Goal: Task Accomplishment & Management: Manage account settings

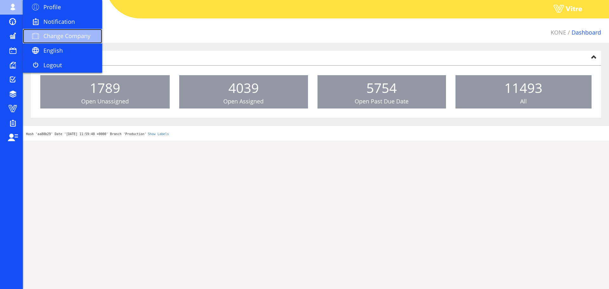
drag, startPoint x: 0, startPoint y: 0, endPoint x: 77, endPoint y: 37, distance: 85.5
click at [77, 37] on span "Change Company" at bounding box center [66, 36] width 47 height 8
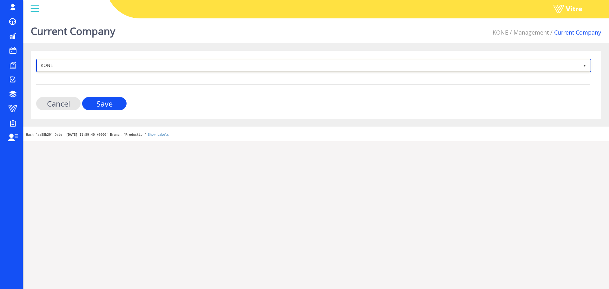
click at [70, 70] on span "KONE" at bounding box center [307, 65] width 541 height 11
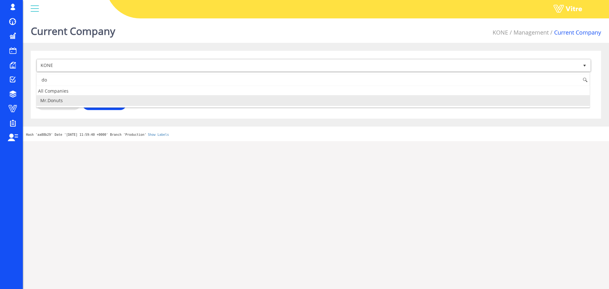
click at [92, 105] on li "Mr.Donuts" at bounding box center [312, 100] width 553 height 11
type input "do"
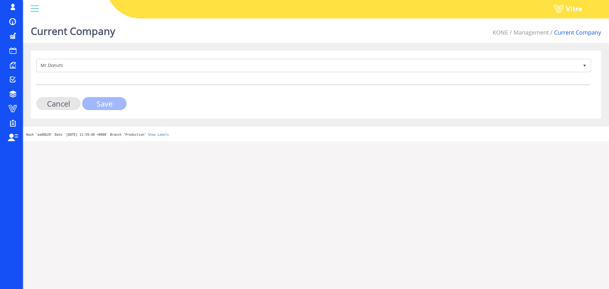
click at [113, 102] on input "Save" at bounding box center [104, 103] width 44 height 13
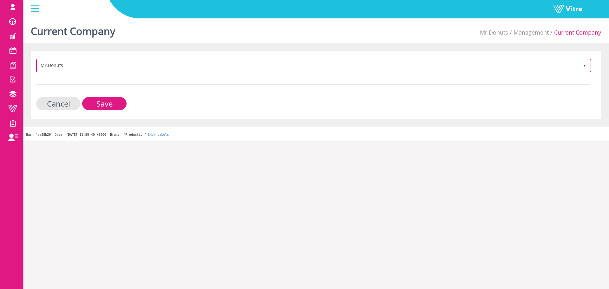
click at [155, 59] on span "Mr.Donuts 396" at bounding box center [313, 66] width 555 height 14
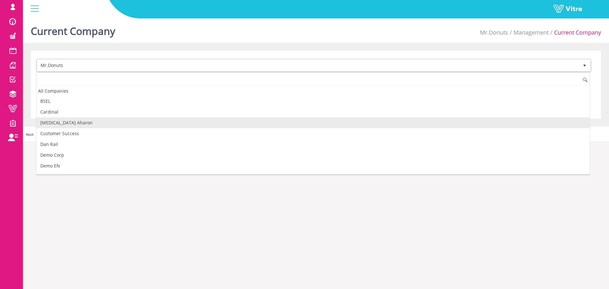
scroll to position [95, 0]
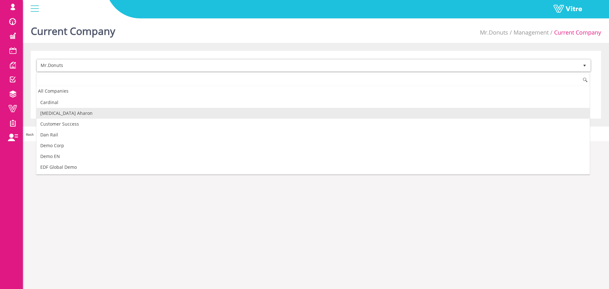
click at [99, 116] on li "Chemo Aharon" at bounding box center [312, 113] width 553 height 11
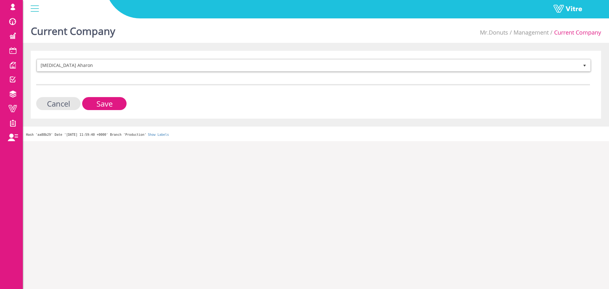
click at [116, 111] on div "Chemo Aharon 413 Cancel Save" at bounding box center [316, 85] width 570 height 68
click at [116, 109] on input "Save" at bounding box center [104, 103] width 44 height 13
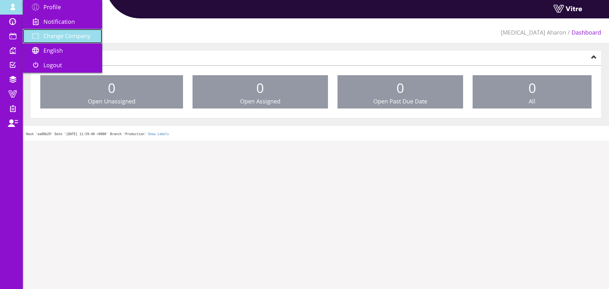
click at [92, 38] on link "Change Company" at bounding box center [62, 36] width 79 height 15
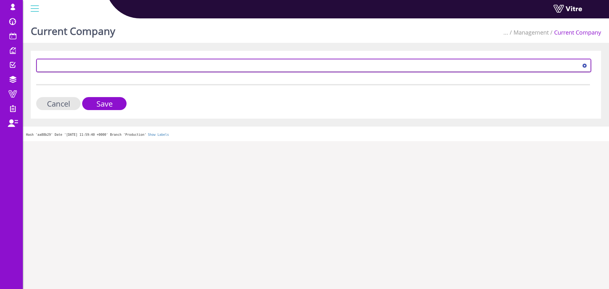
click at [95, 69] on span at bounding box center [307, 65] width 541 height 11
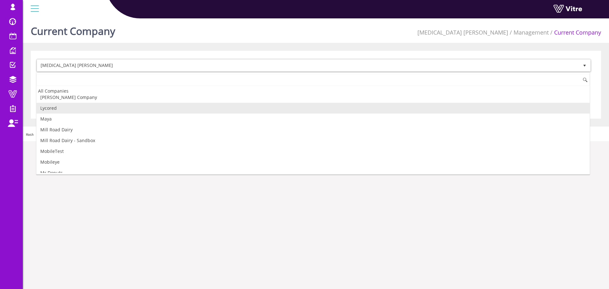
scroll to position [390, 0]
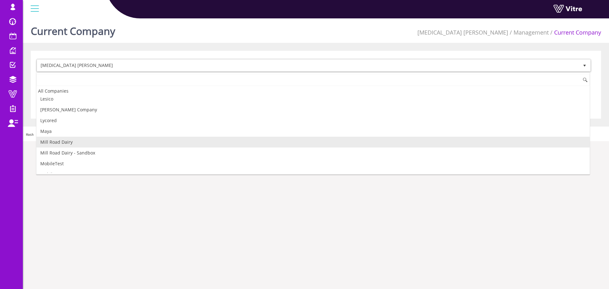
click at [82, 139] on li "Mill Road Dairy" at bounding box center [312, 142] width 553 height 11
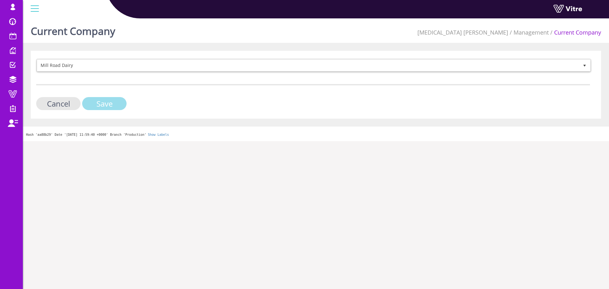
click at [124, 105] on input "Save" at bounding box center [104, 103] width 44 height 13
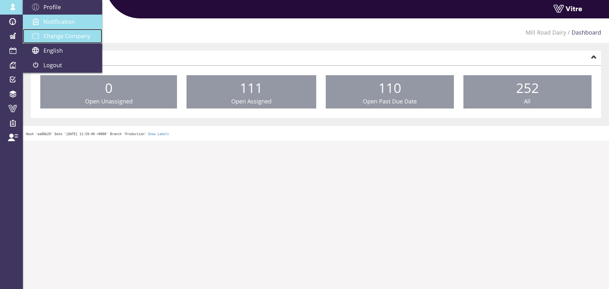
click at [72, 29] on link "Change Company" at bounding box center [62, 36] width 79 height 15
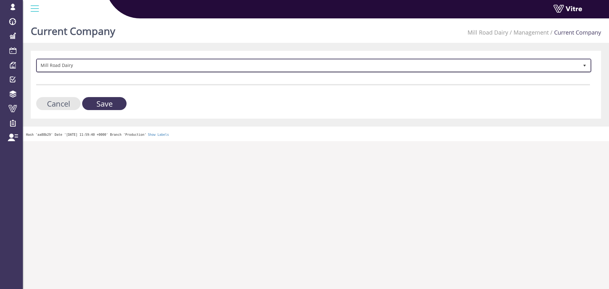
click at [122, 68] on span "Mill Road Dairy" at bounding box center [307, 65] width 541 height 11
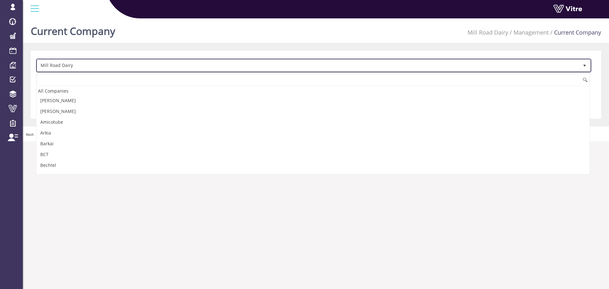
click at [122, 68] on span "Mill Road Dairy" at bounding box center [307, 65] width 541 height 11
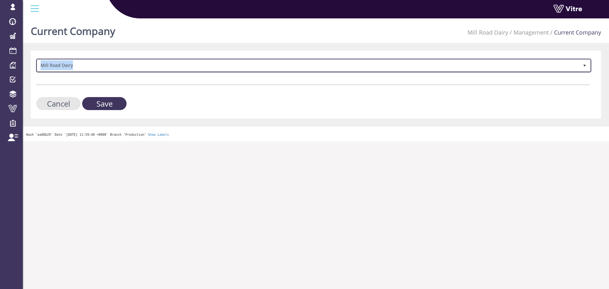
click at [122, 68] on span "Mill Road Dairy" at bounding box center [307, 65] width 541 height 11
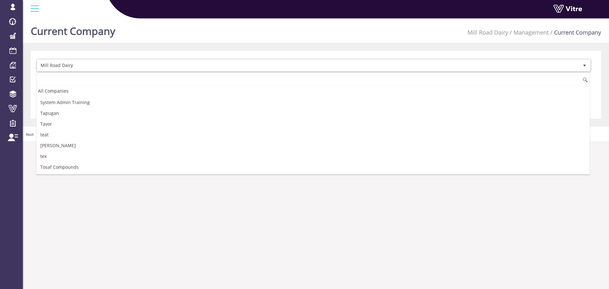
scroll to position [840, 0]
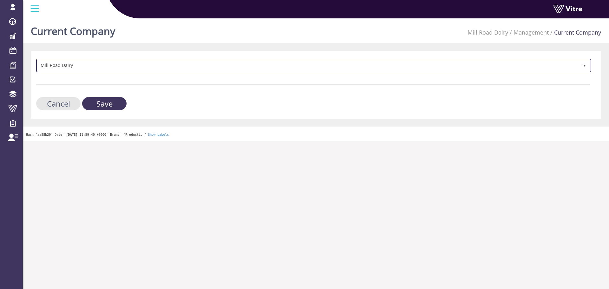
click at [92, 60] on span "Mill Road Dairy" at bounding box center [307, 65] width 541 height 11
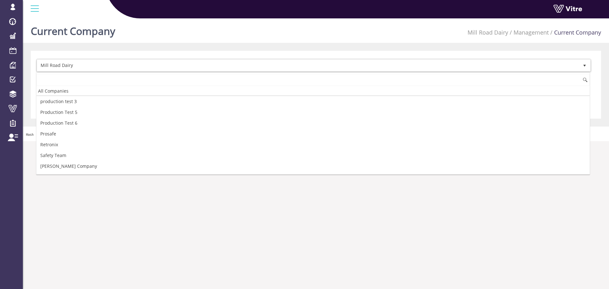
scroll to position [716, 0]
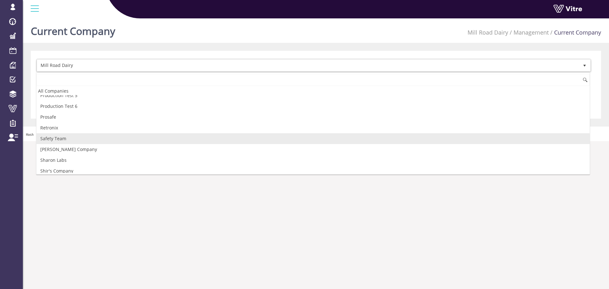
click at [68, 141] on li "Safety Team" at bounding box center [312, 138] width 553 height 11
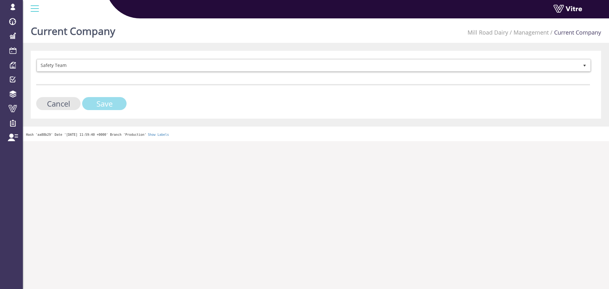
click at [113, 105] on input "Save" at bounding box center [104, 103] width 44 height 13
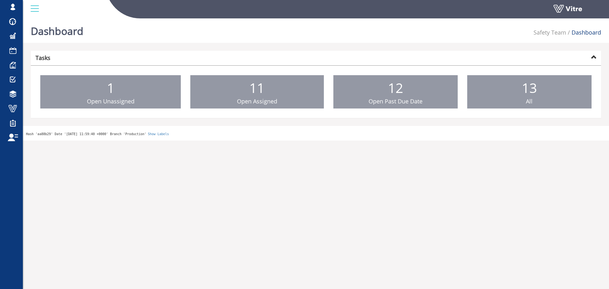
click at [24, 10] on div "sagi@vitre.io Profile Notification Change Company English English Español Franç…" at bounding box center [316, 9] width 586 height 19
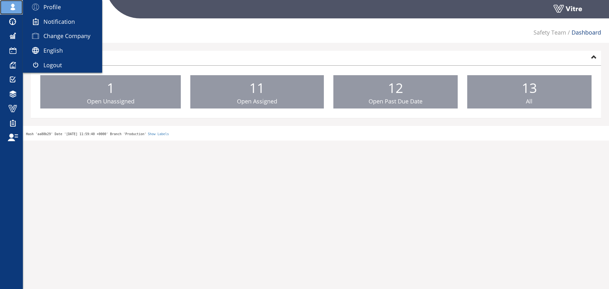
click at [15, 8] on span at bounding box center [13, 7] width 16 height 8
click at [56, 37] on span "Change Company" at bounding box center [66, 36] width 47 height 8
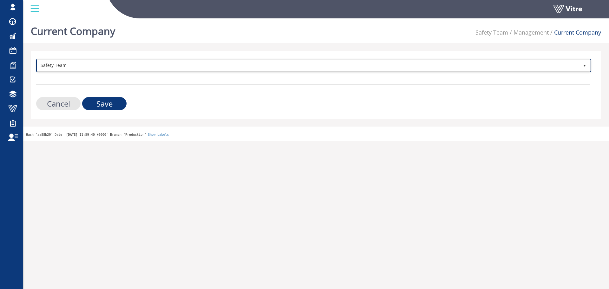
click at [98, 62] on span "Safety Team" at bounding box center [307, 65] width 541 height 11
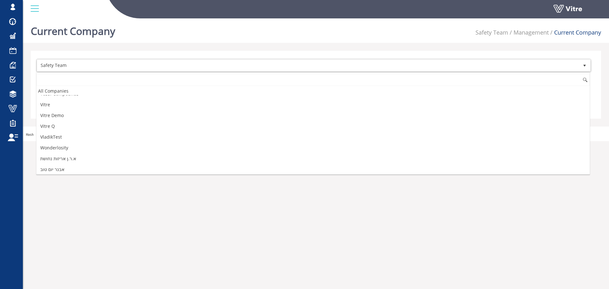
scroll to position [909, 0]
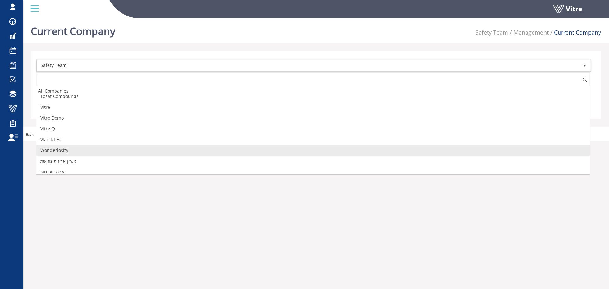
click at [62, 152] on li "Wonderlosity" at bounding box center [312, 150] width 553 height 11
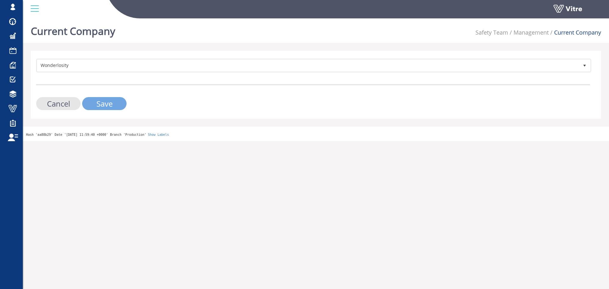
click at [107, 109] on input "Save" at bounding box center [104, 103] width 44 height 13
click at [107, 108] on input "Save" at bounding box center [104, 103] width 44 height 13
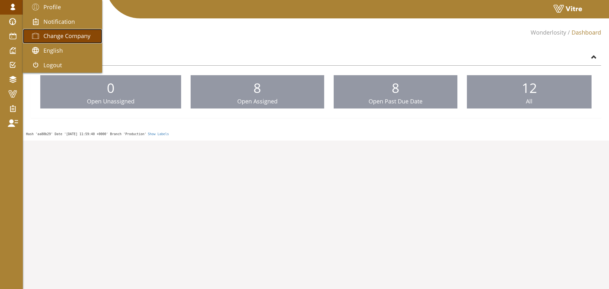
click at [65, 36] on span "Change Company" at bounding box center [66, 36] width 47 height 8
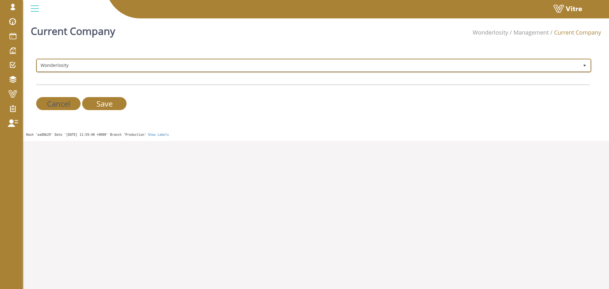
click at [123, 66] on span "Wonderlosity" at bounding box center [307, 65] width 541 height 11
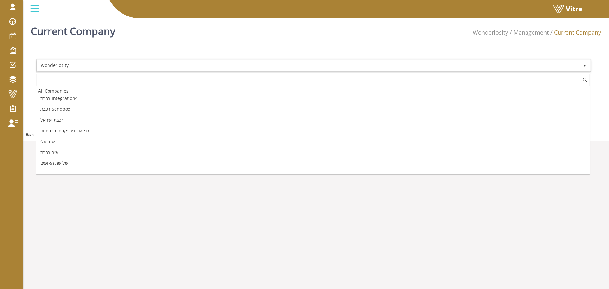
scroll to position [1291, 0]
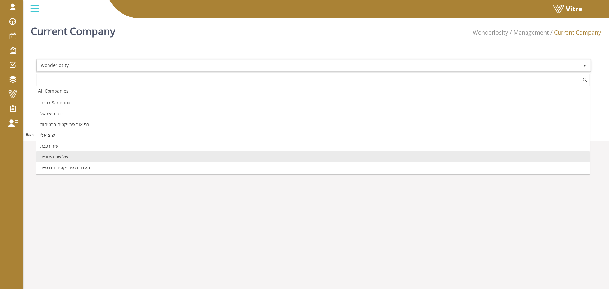
click at [75, 158] on li "שלושת האופים" at bounding box center [312, 156] width 553 height 11
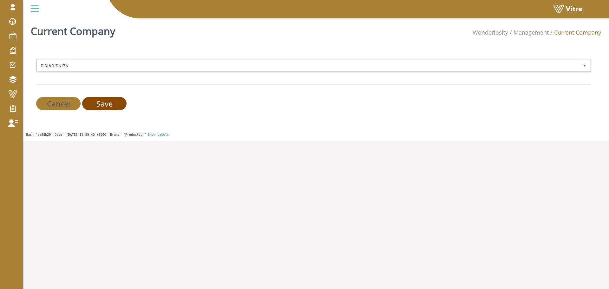
click at [112, 105] on input "Save" at bounding box center [104, 103] width 44 height 13
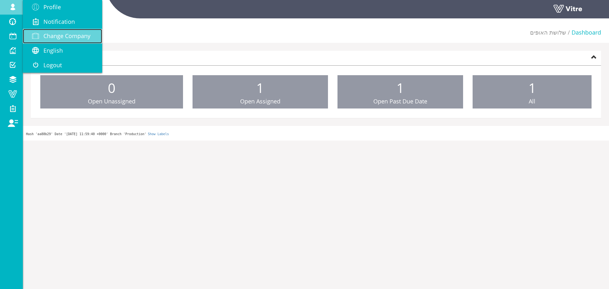
click at [46, 32] on link "Change Company" at bounding box center [62, 36] width 79 height 15
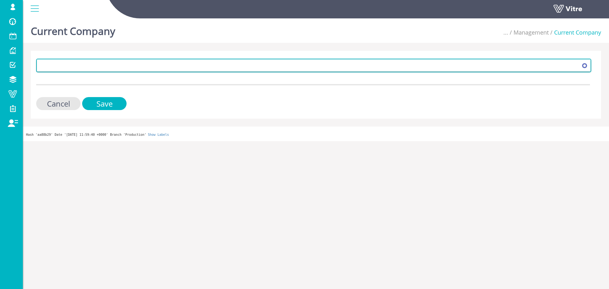
click at [111, 70] on span at bounding box center [307, 65] width 541 height 11
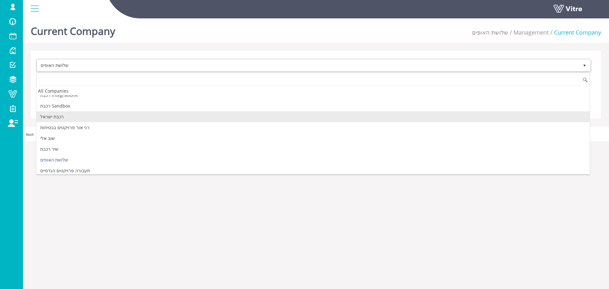
scroll to position [1291, 0]
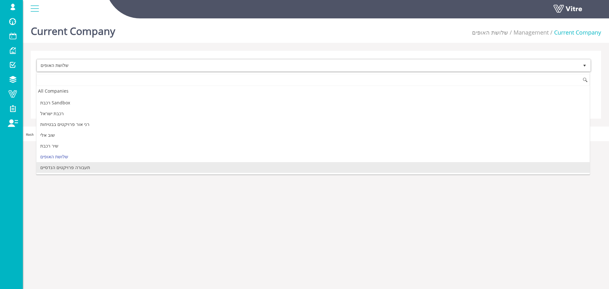
click at [88, 163] on li "תעבורה פרויקטים הנדסיים" at bounding box center [312, 167] width 553 height 11
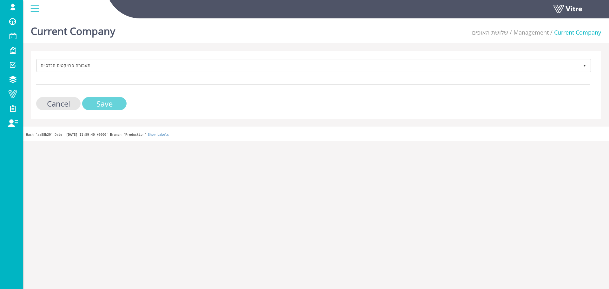
click at [110, 103] on input "Save" at bounding box center [104, 103] width 44 height 13
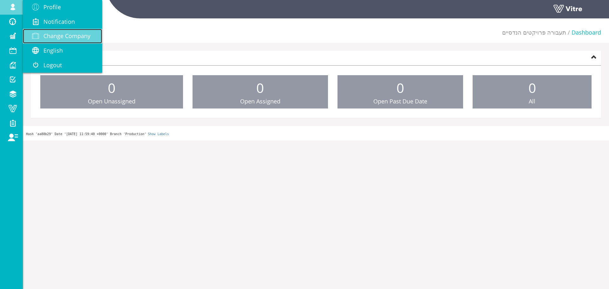
click at [55, 38] on span "Change Company" at bounding box center [66, 36] width 47 height 8
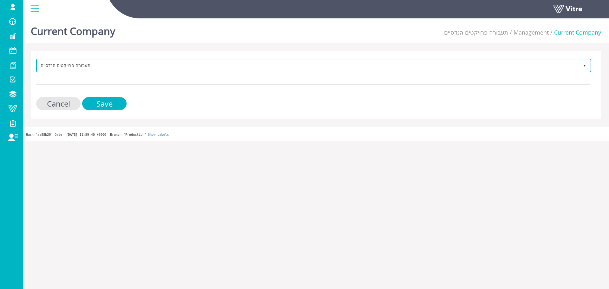
click at [145, 61] on span "תעבורה פרויקטים הנדסיים" at bounding box center [307, 65] width 541 height 11
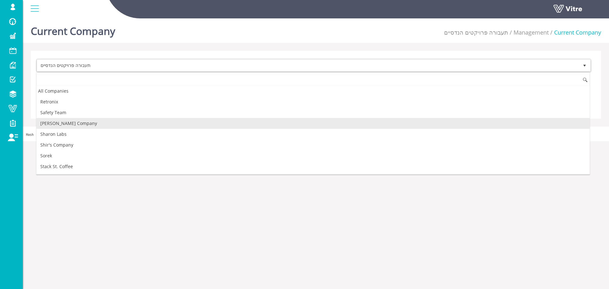
scroll to position [752, 0]
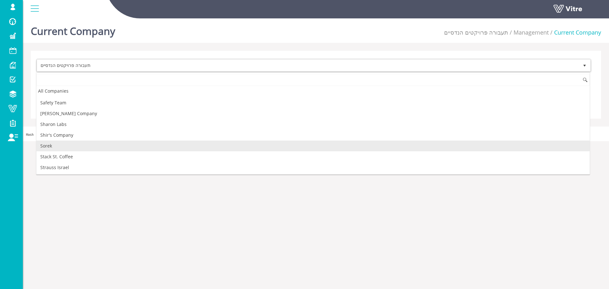
click at [101, 143] on li "Sorek" at bounding box center [312, 145] width 553 height 11
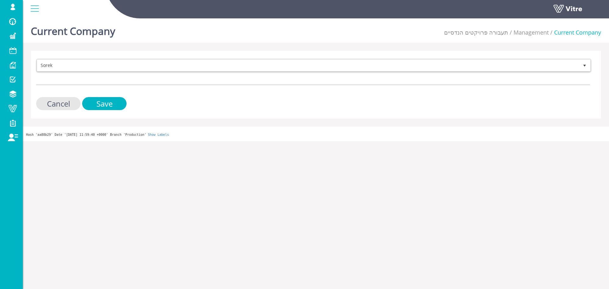
click at [124, 110] on div "Sorek 209 Cancel Save" at bounding box center [316, 85] width 570 height 68
click at [121, 109] on input "Save" at bounding box center [104, 103] width 44 height 13
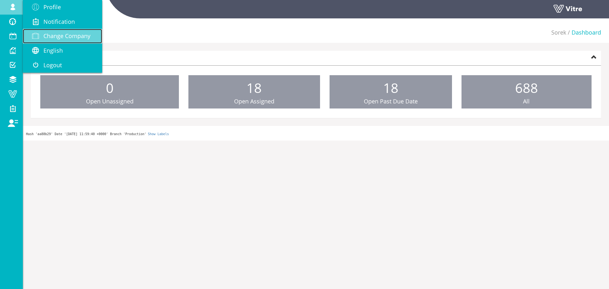
click at [53, 34] on span "Change Company" at bounding box center [66, 36] width 47 height 8
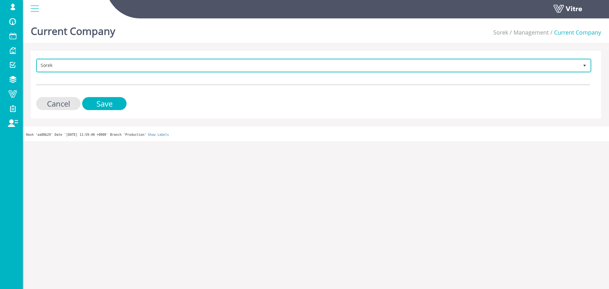
click at [135, 71] on span "Sorek" at bounding box center [307, 65] width 541 height 11
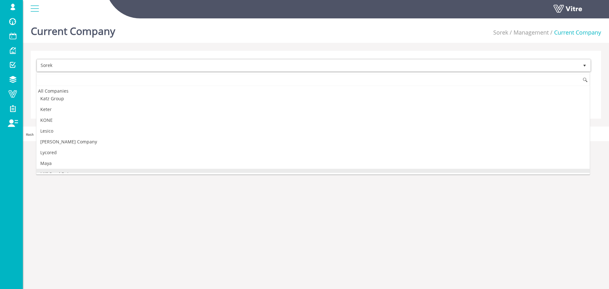
scroll to position [350, 0]
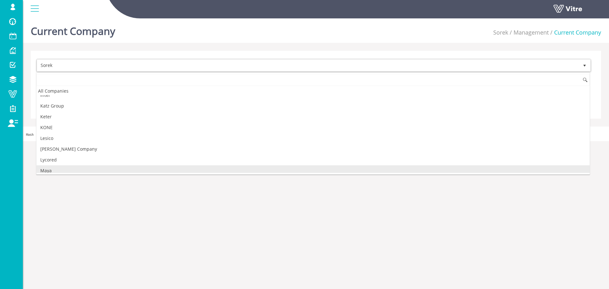
click at [79, 171] on li "Maya" at bounding box center [312, 170] width 553 height 11
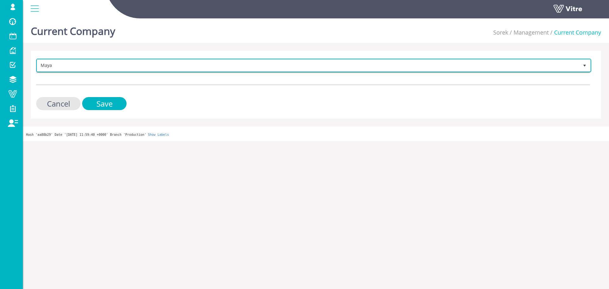
scroll to position [0, 0]
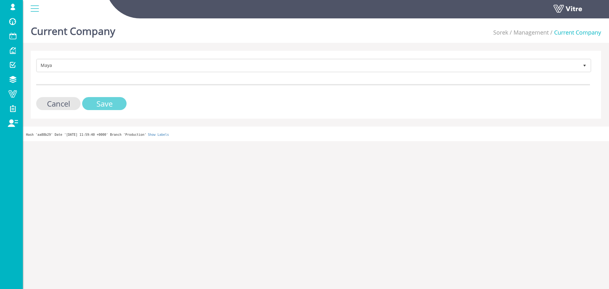
click at [105, 106] on input "Save" at bounding box center [104, 103] width 44 height 13
